Goal: Information Seeking & Learning: Understand process/instructions

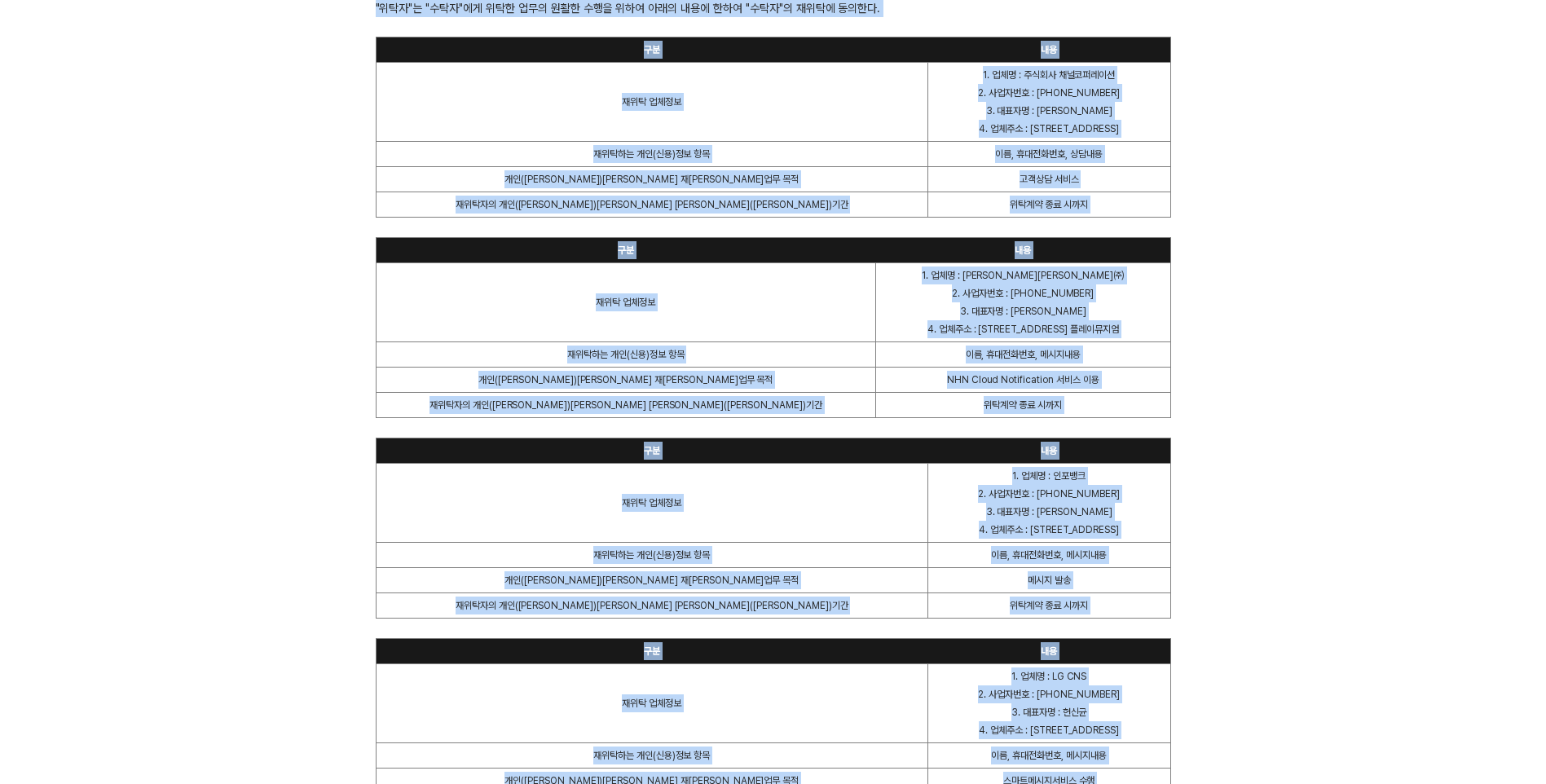
scroll to position [3491, 0]
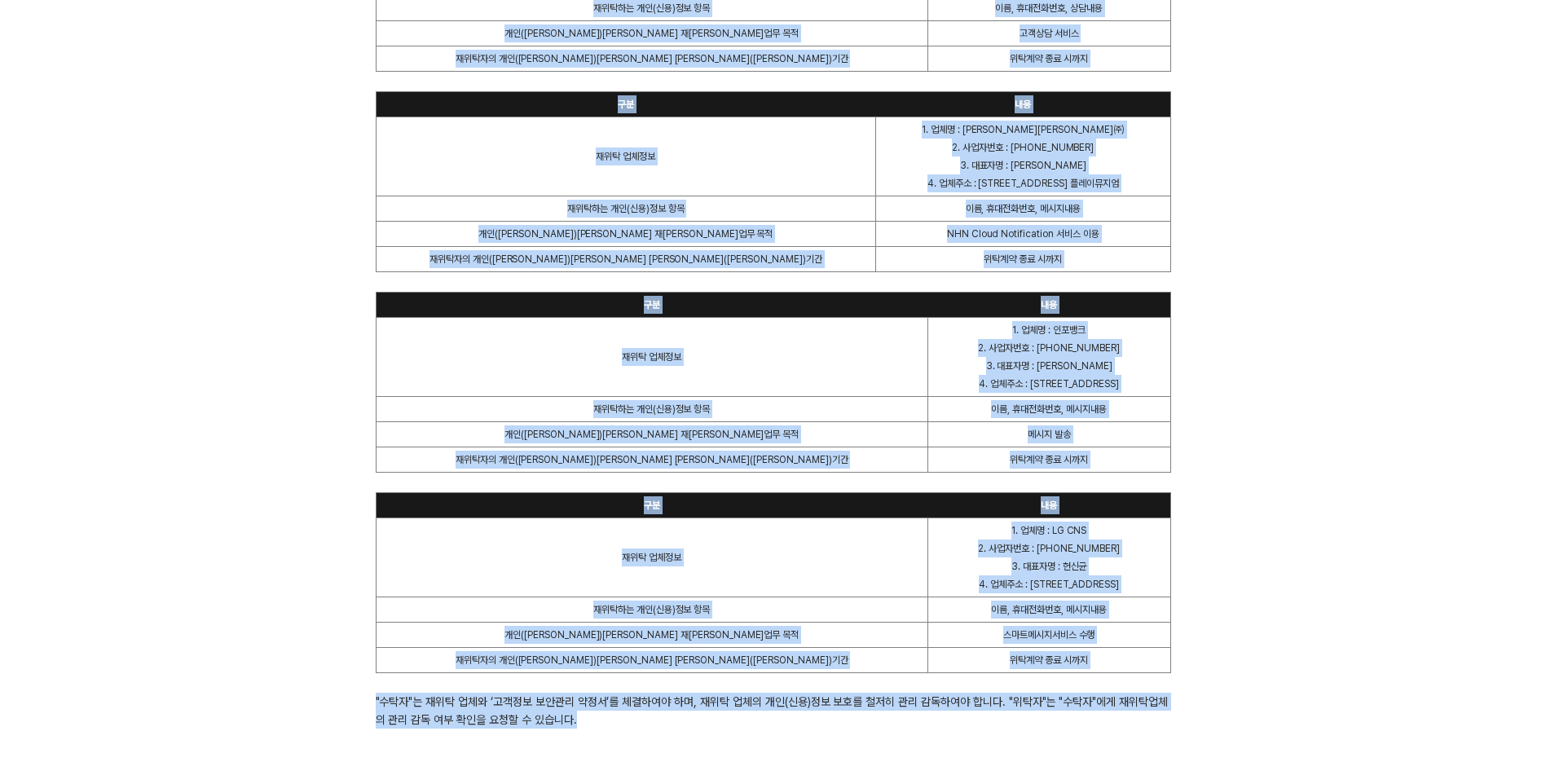
drag, startPoint x: 381, startPoint y: 133, endPoint x: 1197, endPoint y: 819, distance: 1066.0
copy div "lore ipsu dol 0113. 71. 51 sit(am "con"a el)s doei temp(in "utl")e do mag al e …"
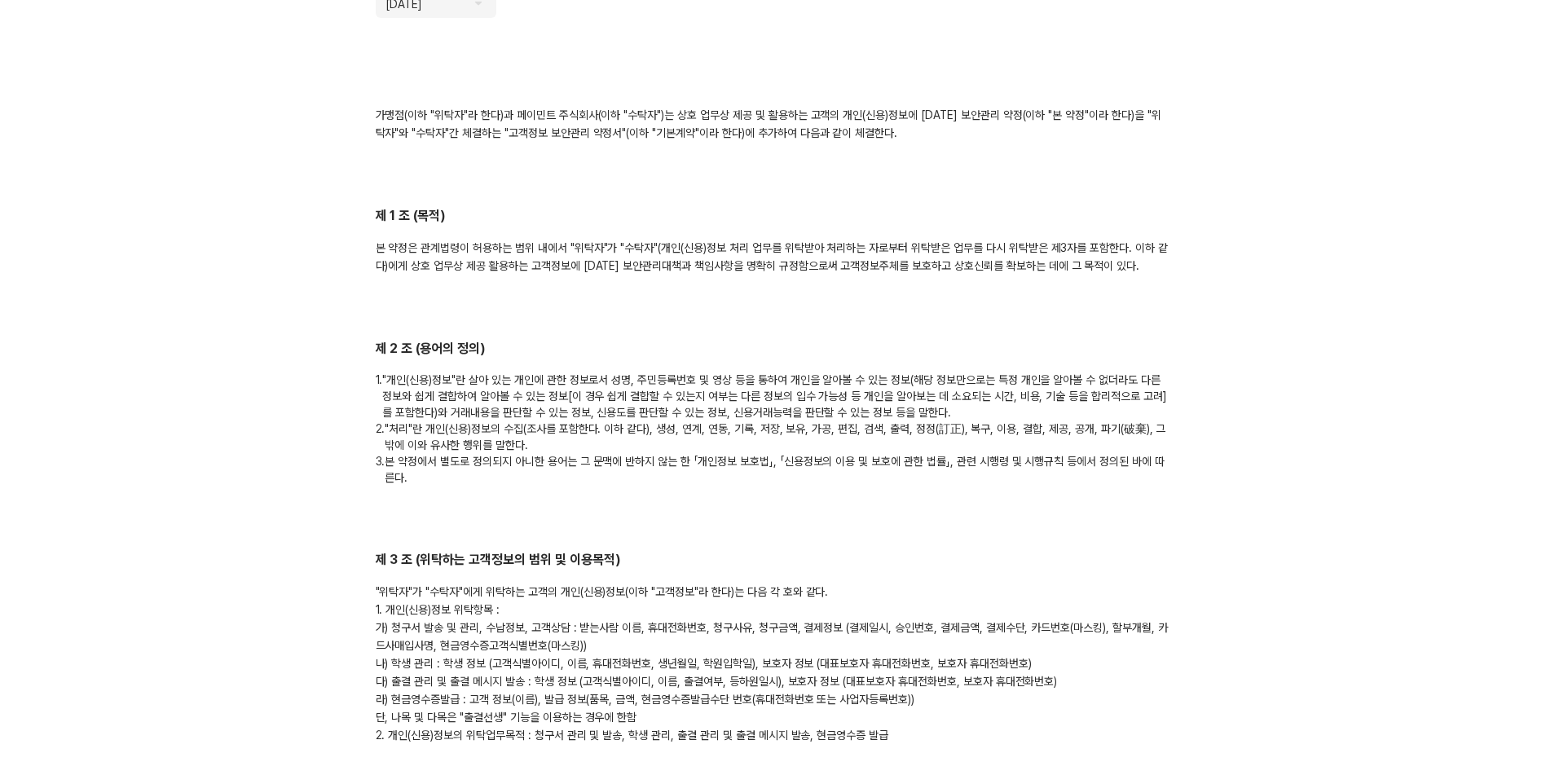
scroll to position [0, 0]
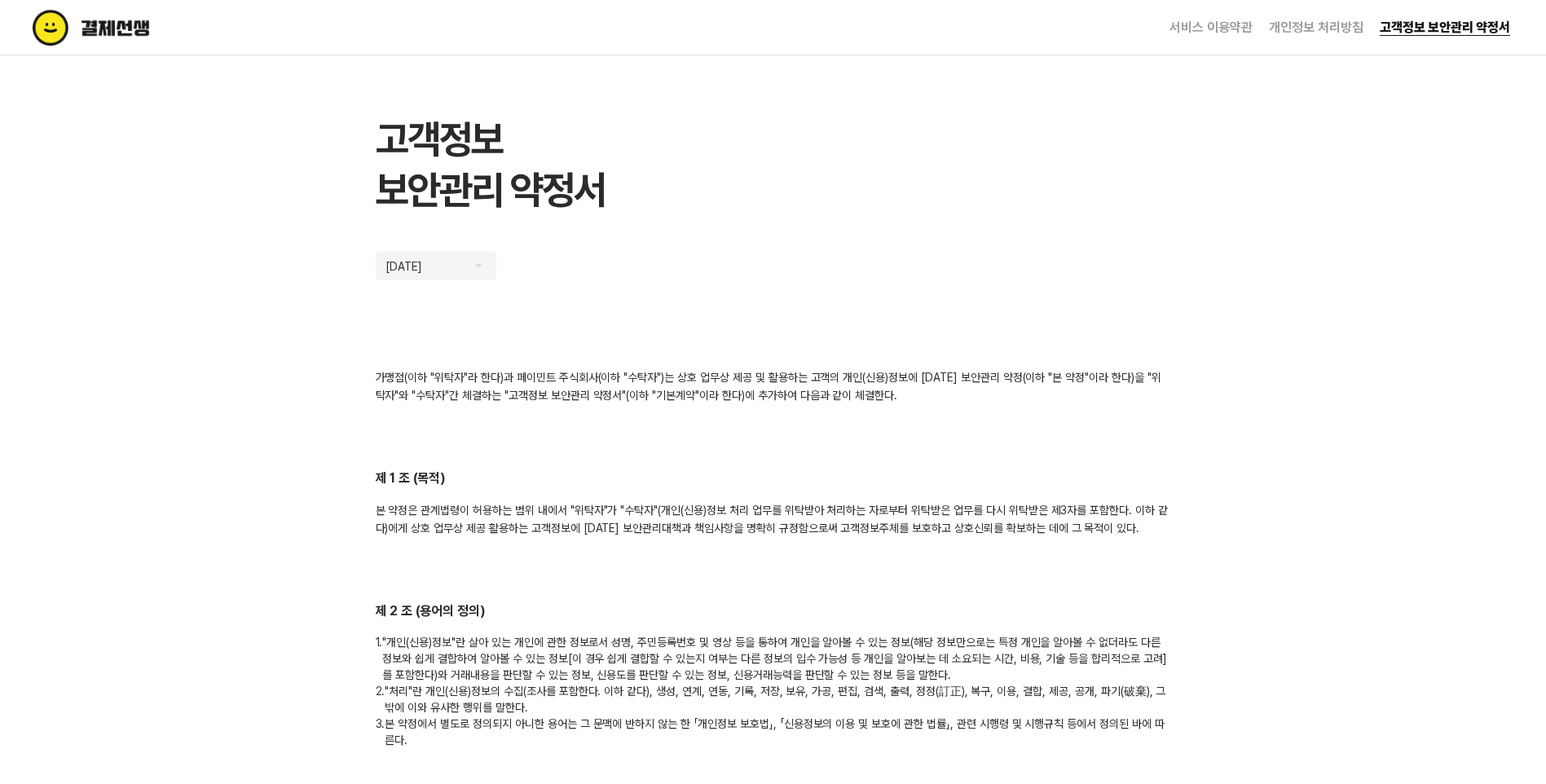
click at [1286, 19] on li "개인정보 처리방침" at bounding box center [1307, 28] width 110 height 56
click at [1292, 26] on link "개인정보 처리방침" at bounding box center [1315, 27] width 94 height 15
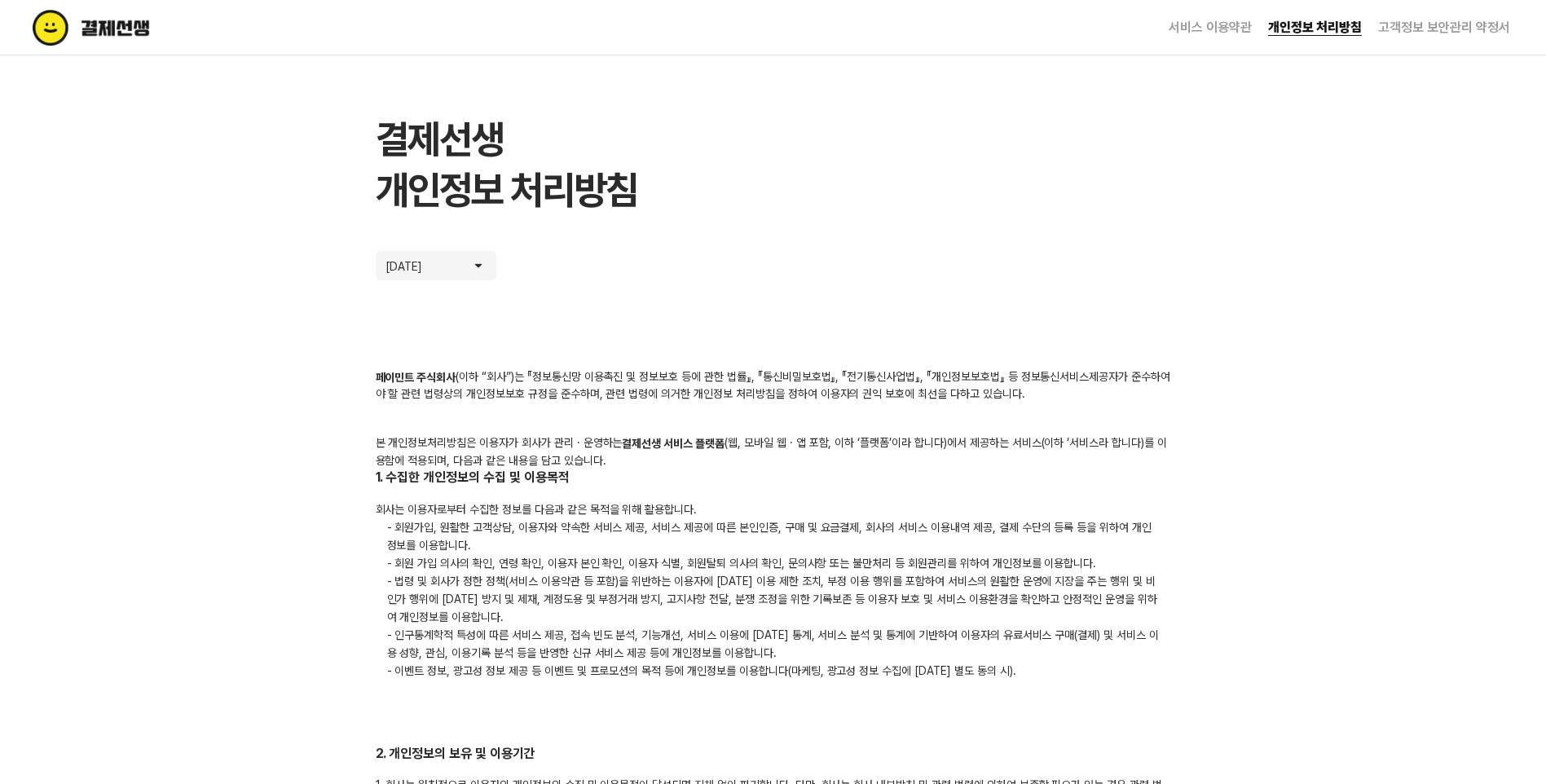
click at [1216, 25] on link "서비스 이용약관" at bounding box center [1210, 27] width 84 height 15
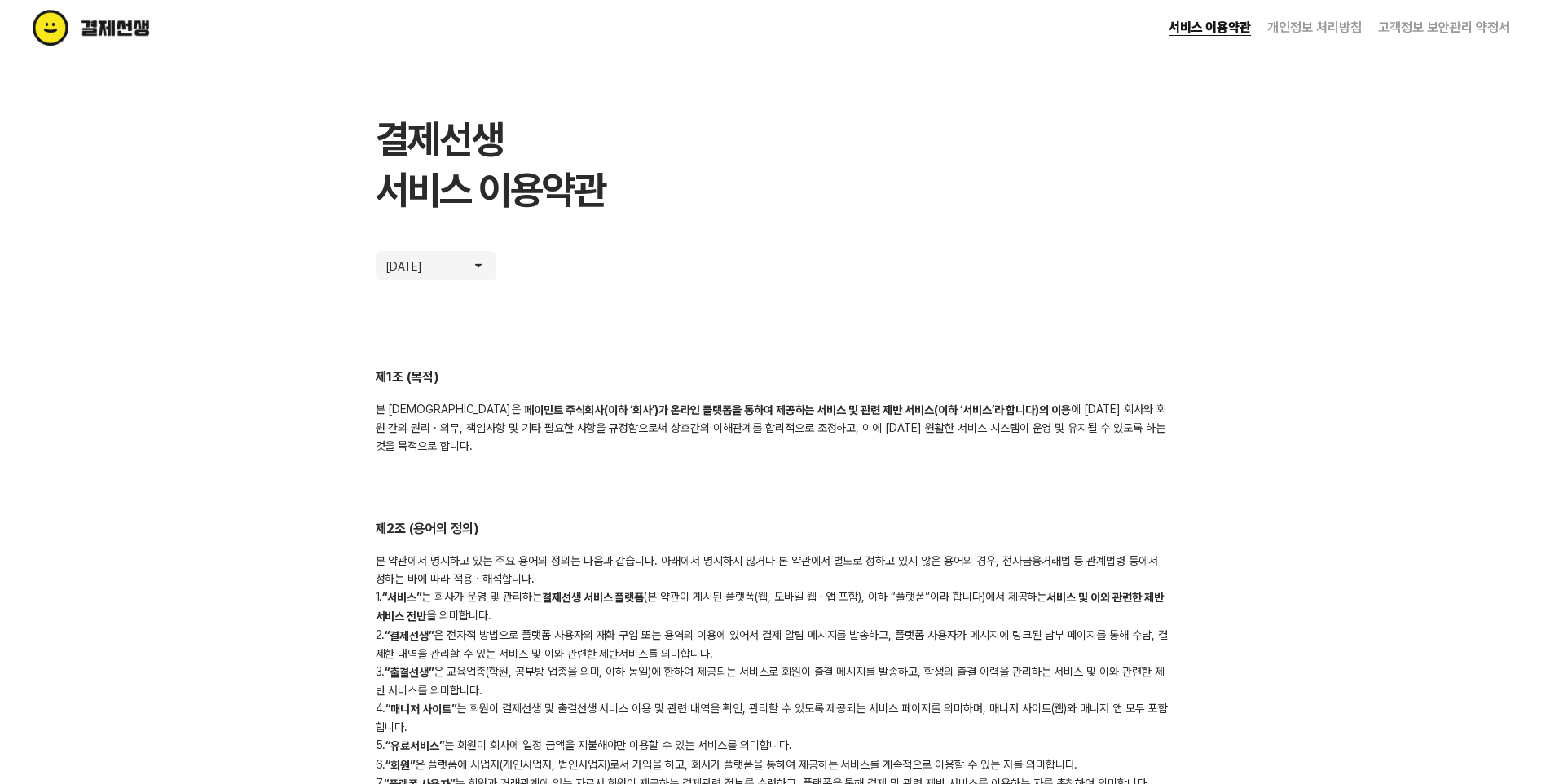
click at [1489, 20] on link "고객정보 보안관리 약정서" at bounding box center [1443, 27] width 132 height 15
